Goal: Information Seeking & Learning: Learn about a topic

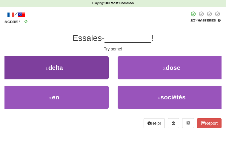
scroll to position [30, 0]
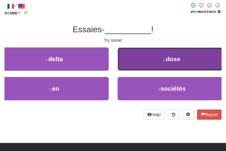
click at [166, 62] on span "dose" at bounding box center [173, 58] width 15 height 7
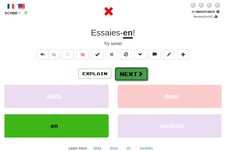
click at [130, 75] on button "Next" at bounding box center [131, 74] width 33 height 14
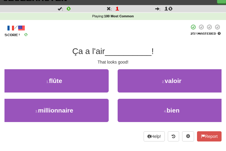
scroll to position [0, 0]
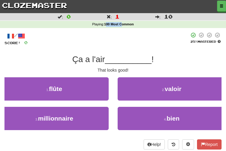
drag, startPoint x: 106, startPoint y: 27, endPoint x: 125, endPoint y: 24, distance: 19.2
click at [125, 24] on strong "100 Most Common" at bounding box center [119, 24] width 30 height 4
click at [130, 24] on strong "100 Most Common" at bounding box center [119, 24] width 30 height 4
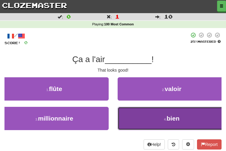
click at [164, 121] on small "4 ." at bounding box center [165, 120] width 3 height 4
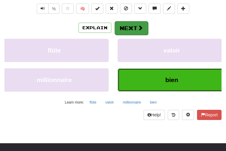
scroll to position [30, 0]
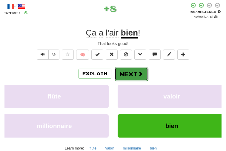
click at [137, 72] on span at bounding box center [139, 73] width 5 height 5
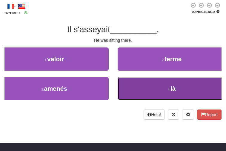
click at [142, 92] on button "4 . là" at bounding box center [172, 88] width 109 height 23
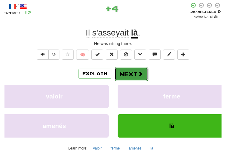
click at [137, 78] on button "Next" at bounding box center [131, 74] width 33 height 14
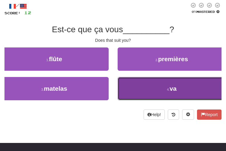
click at [160, 86] on button "4 . va" at bounding box center [172, 88] width 109 height 23
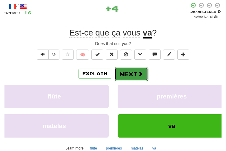
click at [133, 75] on button "Next" at bounding box center [131, 74] width 33 height 14
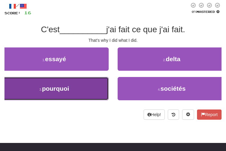
click at [69, 90] on span "pourquoi" at bounding box center [55, 88] width 27 height 7
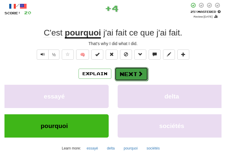
click at [127, 74] on button "Next" at bounding box center [131, 74] width 33 height 14
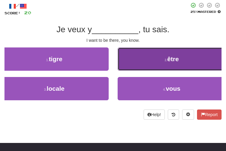
click at [169, 66] on button "2 . être" at bounding box center [172, 58] width 109 height 23
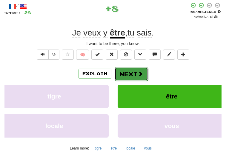
click at [145, 75] on button "Next" at bounding box center [131, 74] width 33 height 14
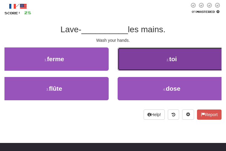
click at [122, 58] on button "2 . toi" at bounding box center [172, 58] width 109 height 23
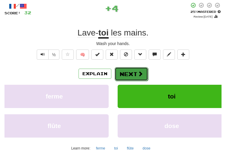
click at [132, 78] on button "Next" at bounding box center [131, 74] width 33 height 14
